Goal: Check status: Check status

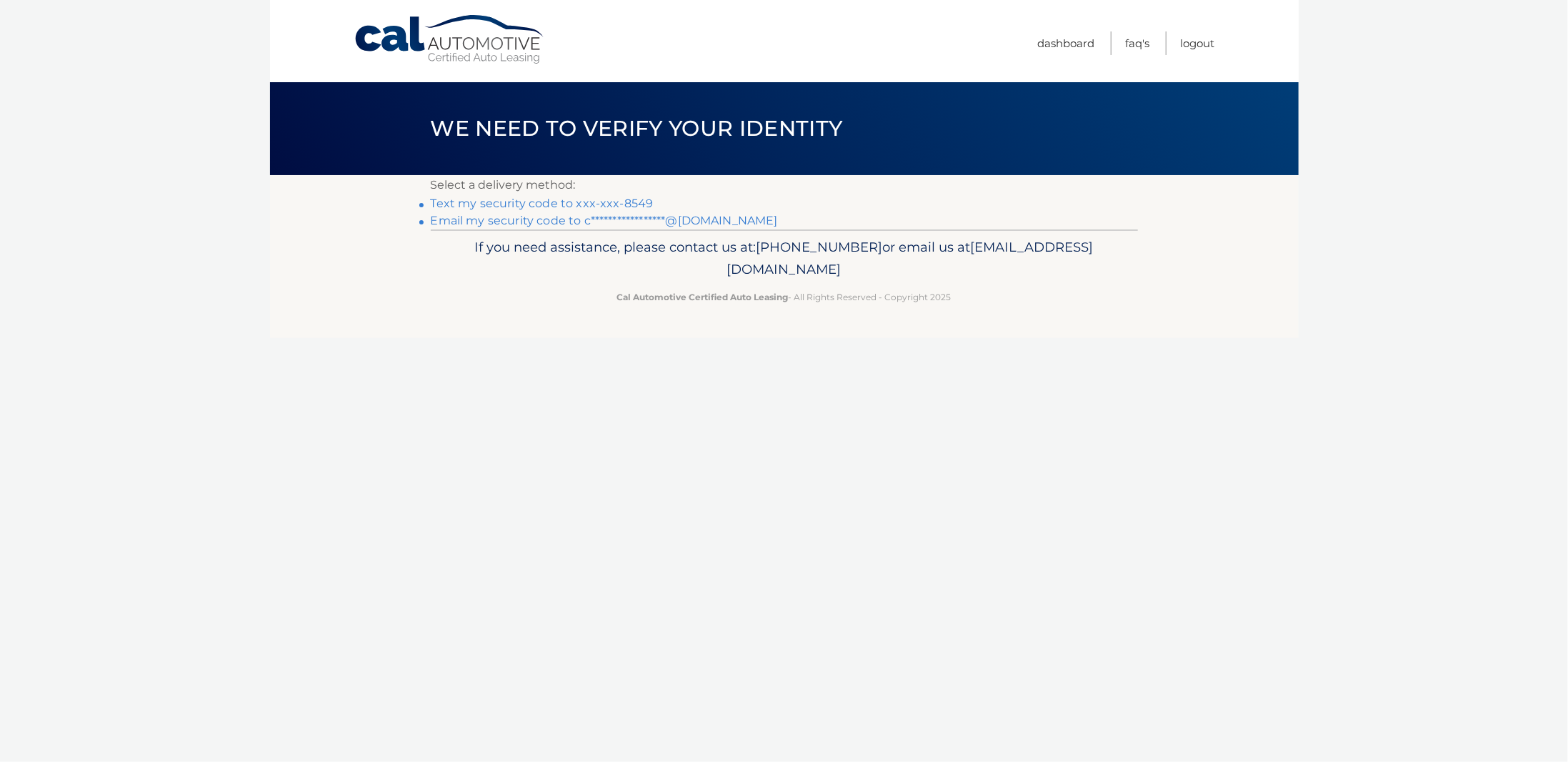
click at [520, 203] on link "Text my security code to xxx-xxx-8549" at bounding box center [542, 203] width 223 height 14
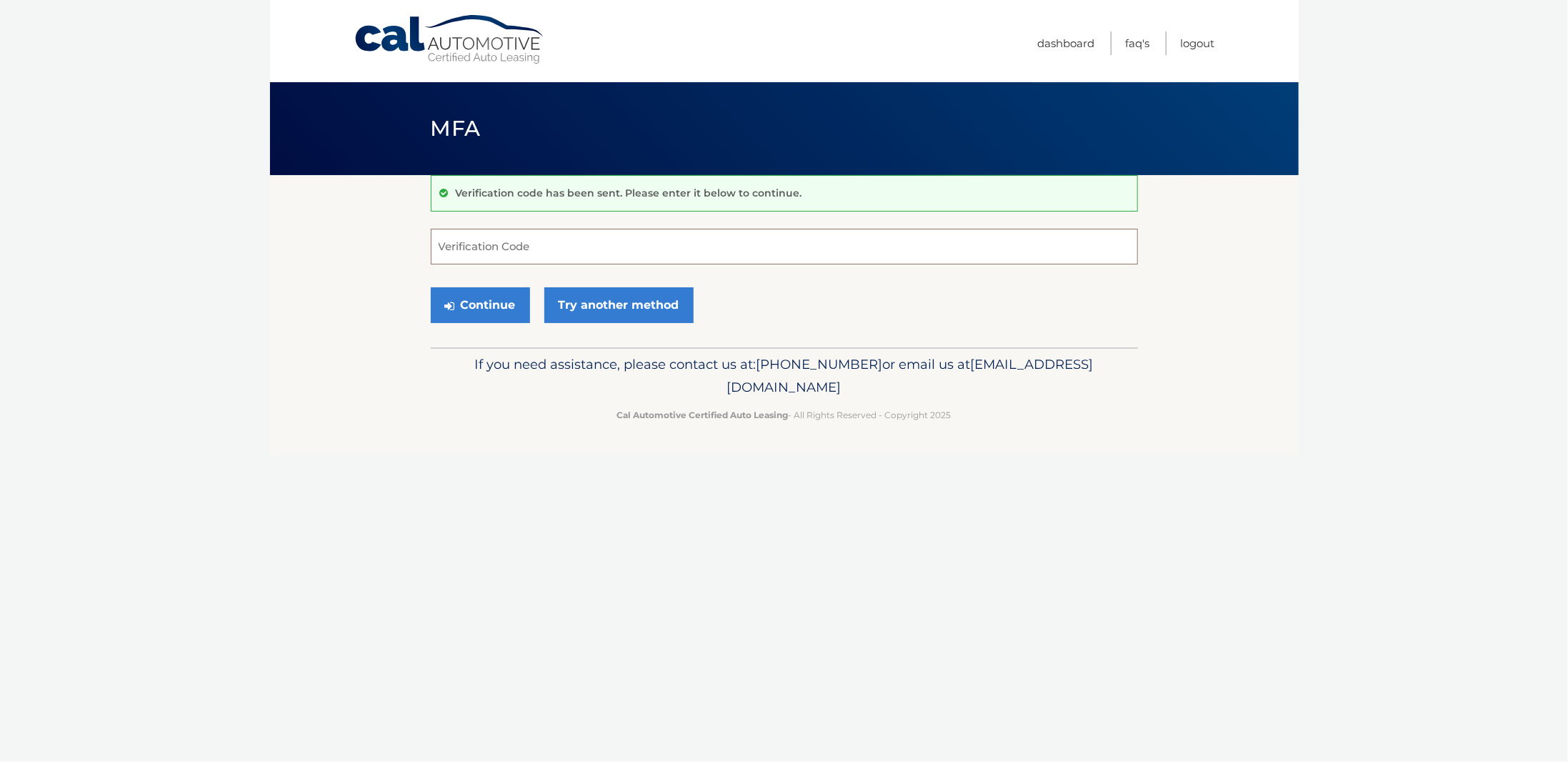
click at [527, 251] on input "Verification Code" at bounding box center [784, 246] width 707 height 36
type input "938637"
click at [431, 287] on button "Continue" at bounding box center [480, 305] width 99 height 36
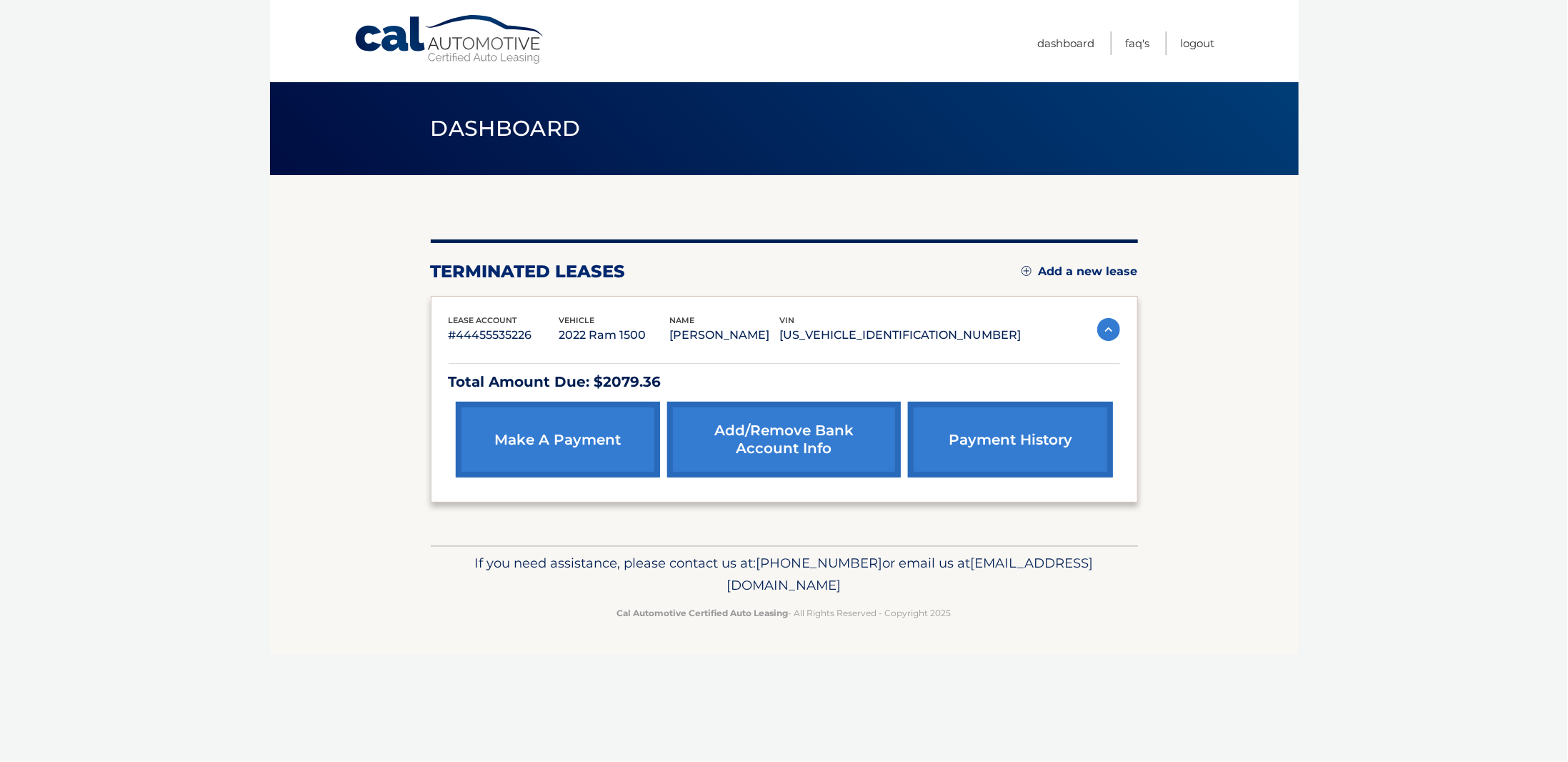
click at [1051, 446] on link "payment history" at bounding box center [1010, 439] width 204 height 76
click at [1375, 179] on body "Cal Automotive Menu Dashboard FAQ's Logout" at bounding box center [784, 381] width 1568 height 762
click at [1042, 611] on p "Cal Automotive Certified Auto Leasing - All Rights Reserved - Copyright 2025" at bounding box center [784, 613] width 688 height 15
click at [1105, 324] on img at bounding box center [1109, 330] width 23 height 23
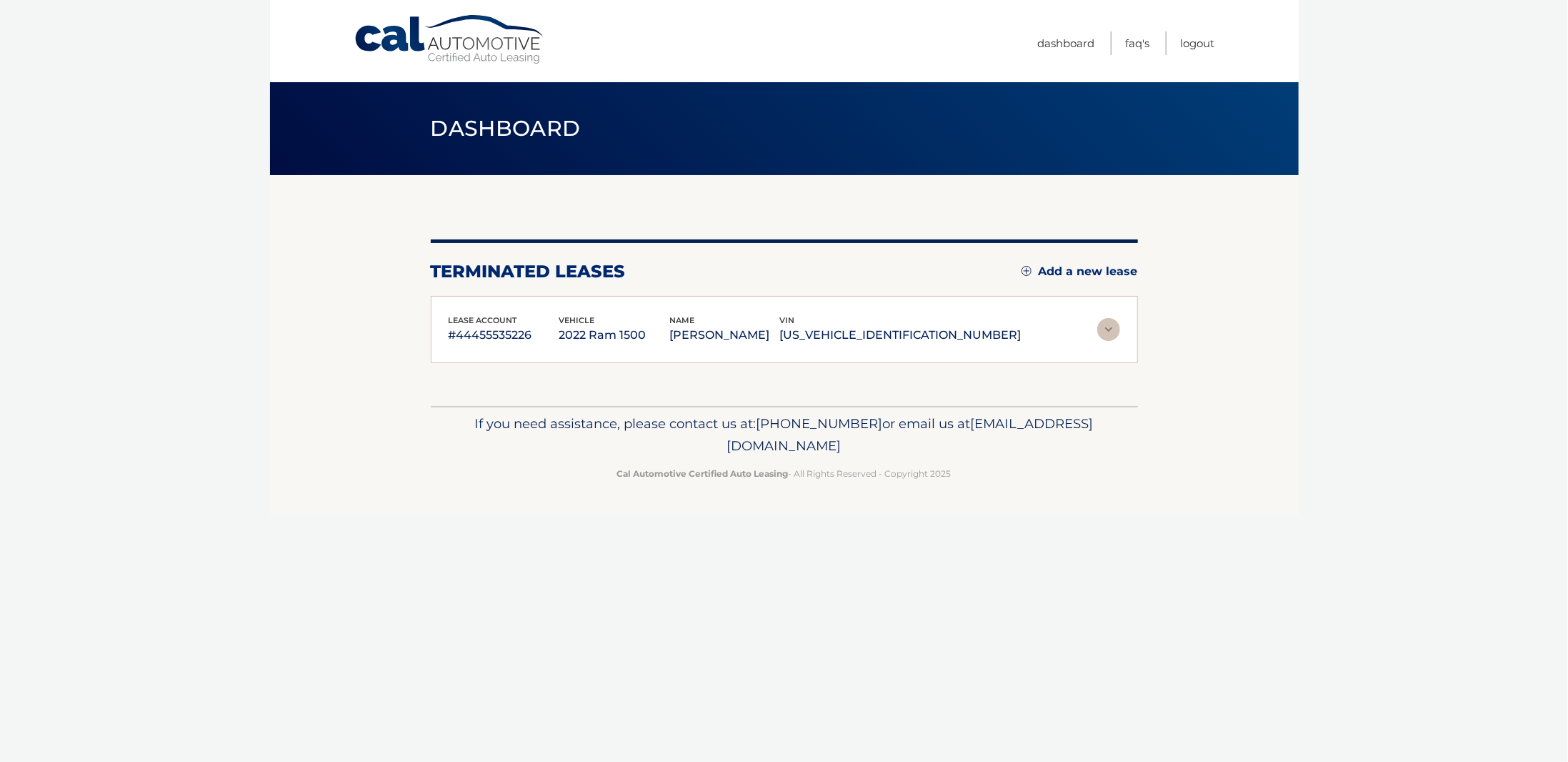
click at [1109, 326] on img at bounding box center [1109, 330] width 23 height 23
